Goal: Task Accomplishment & Management: Use online tool/utility

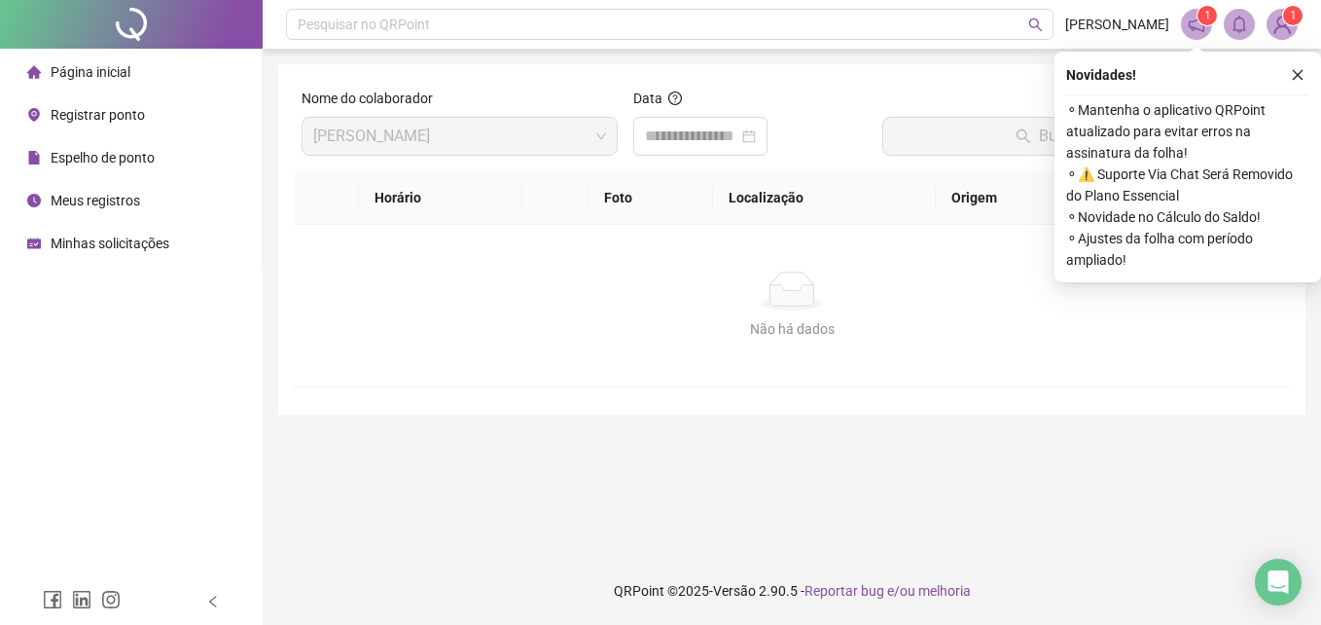
click at [131, 116] on span "Registrar ponto" at bounding box center [98, 115] width 94 height 16
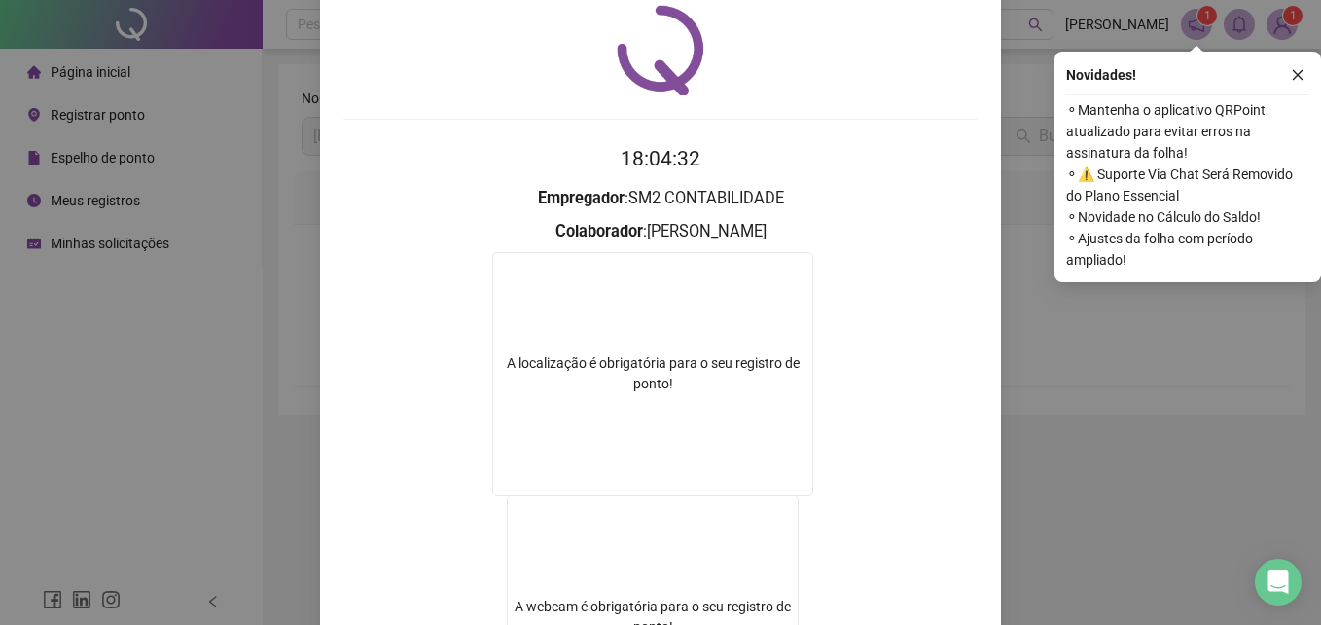
scroll to position [32, 0]
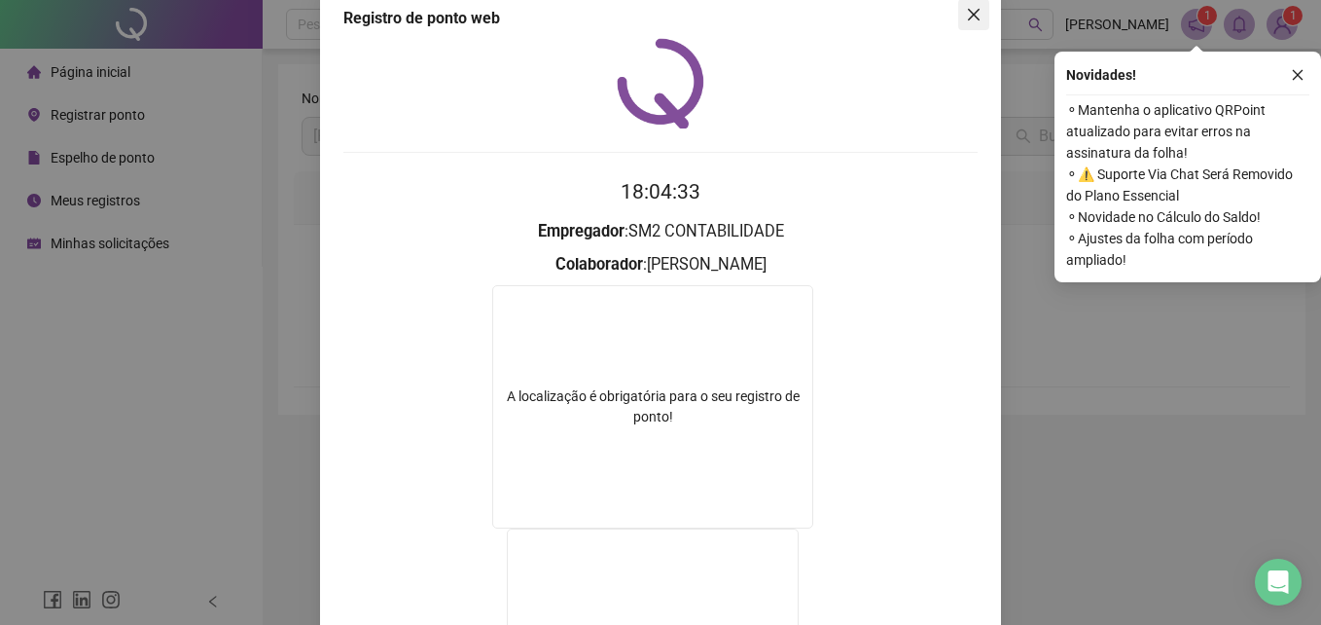
click at [962, 4] on button "Close" at bounding box center [974, 14] width 31 height 31
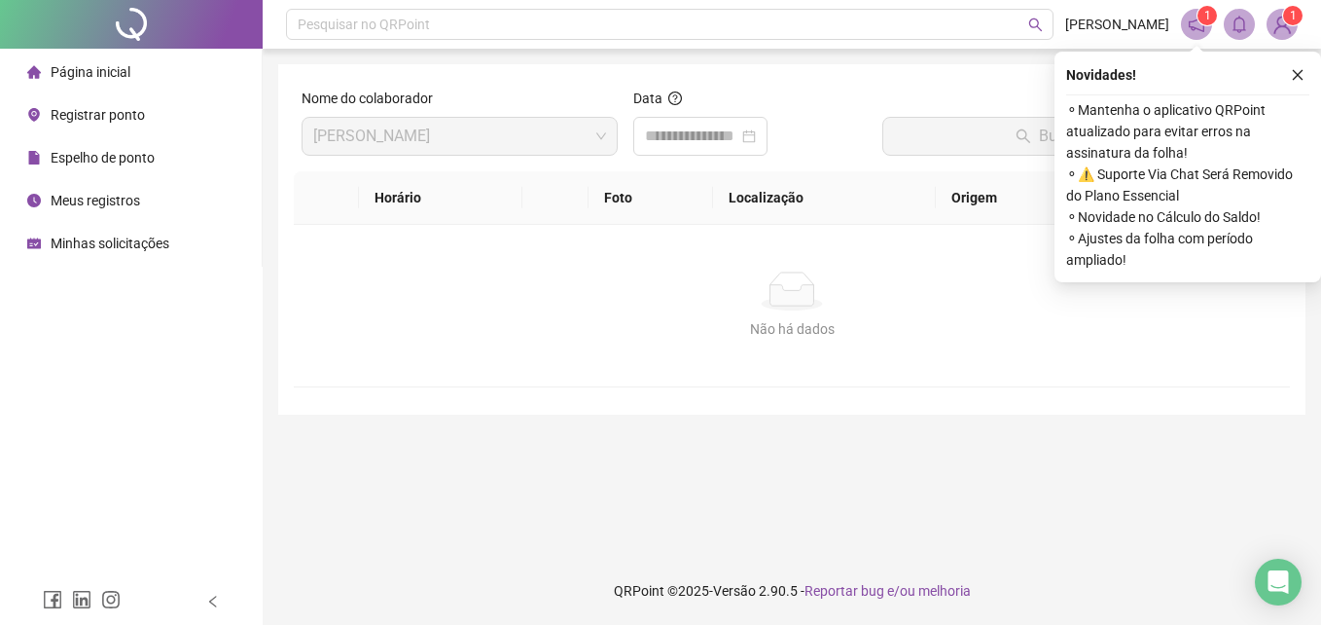
click at [113, 109] on span "Registrar ponto" at bounding box center [98, 115] width 94 height 16
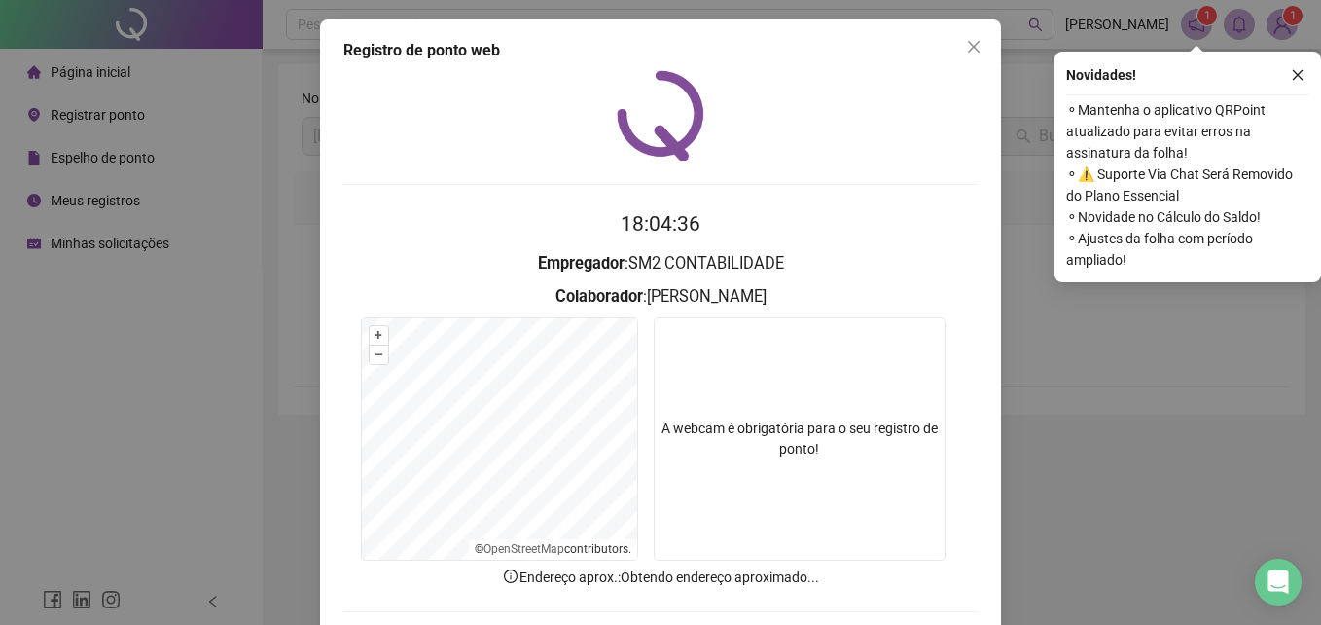
scroll to position [92, 0]
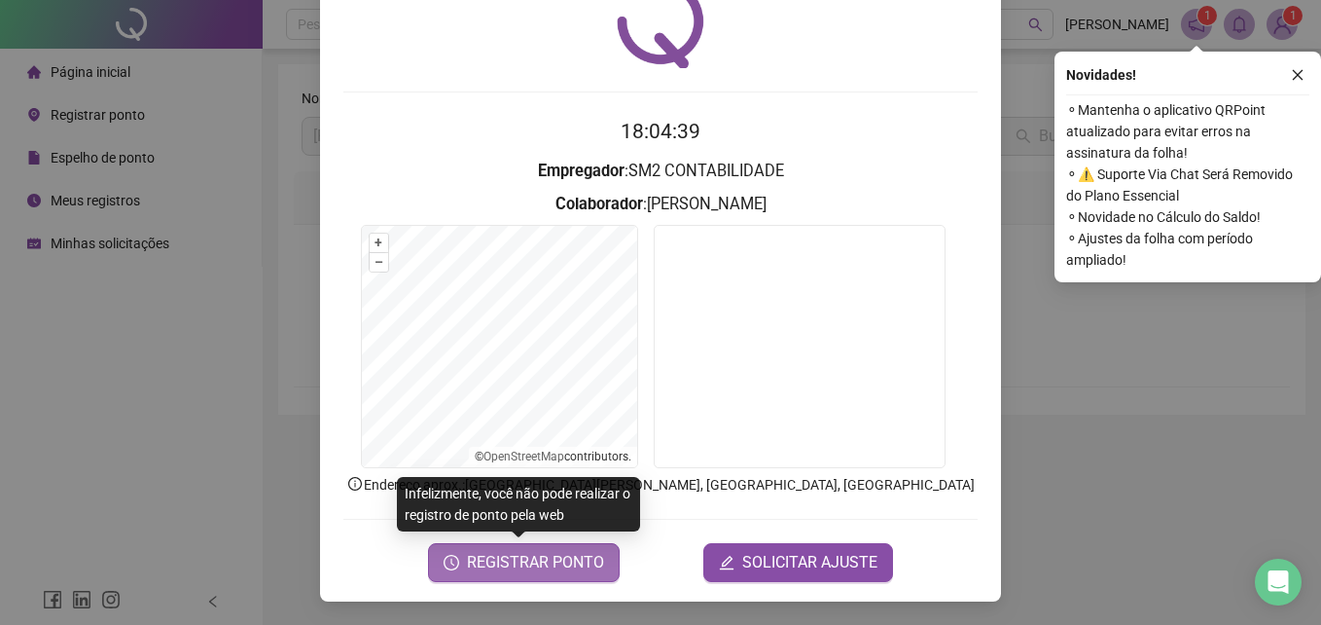
click at [501, 569] on span "REGISTRAR PONTO" at bounding box center [535, 562] width 137 height 23
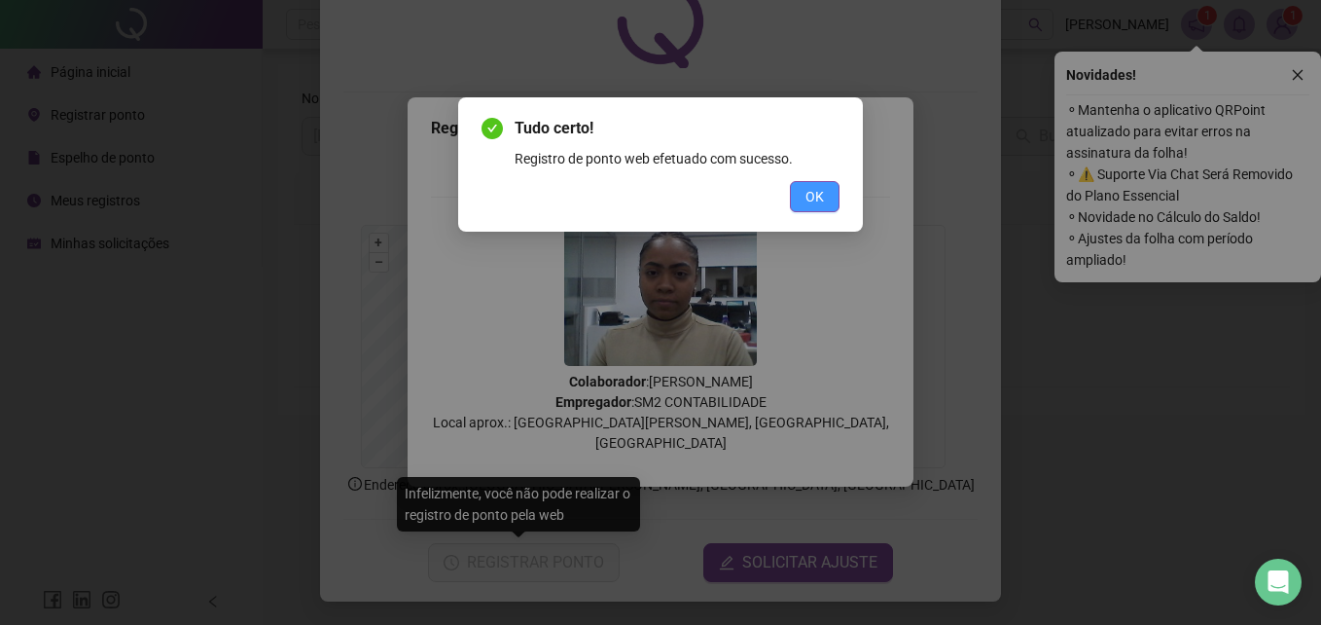
click at [803, 185] on button "OK" at bounding box center [815, 196] width 50 height 31
